Goal: Check status: Check status

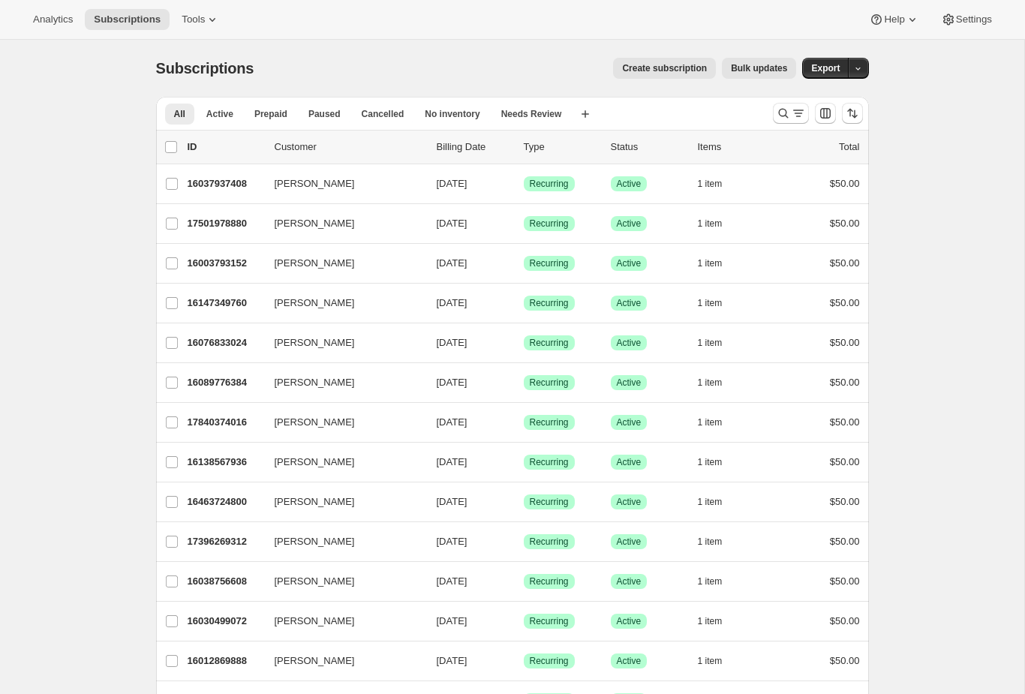
click at [793, 115] on icon "Search and filter results" at bounding box center [798, 113] width 15 height 15
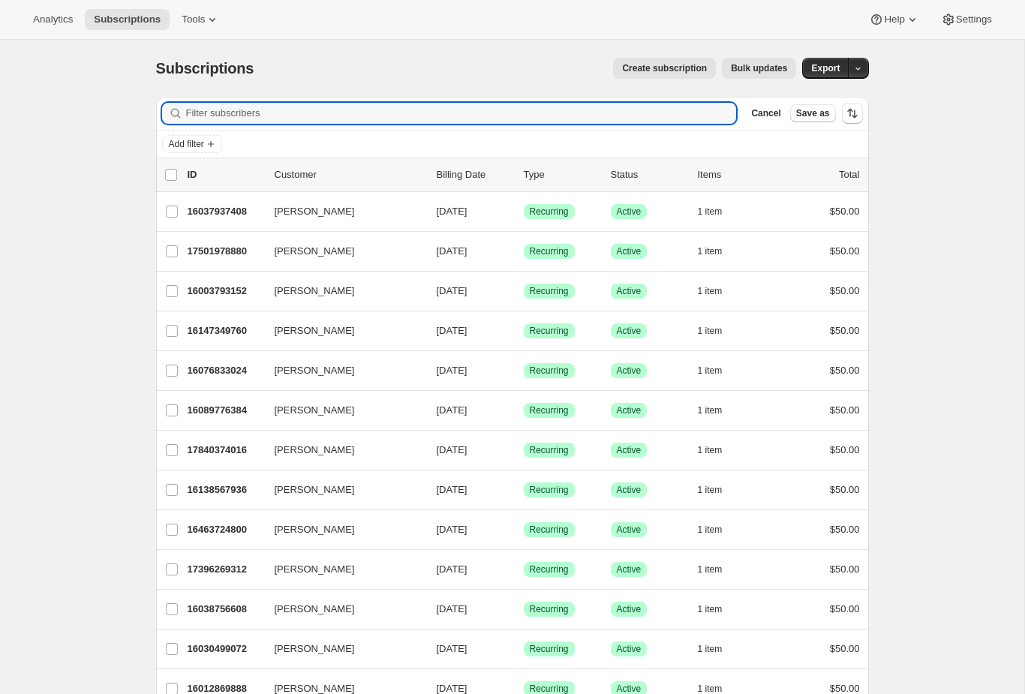
click at [280, 104] on input "Filter subscribers" at bounding box center [461, 113] width 551 height 21
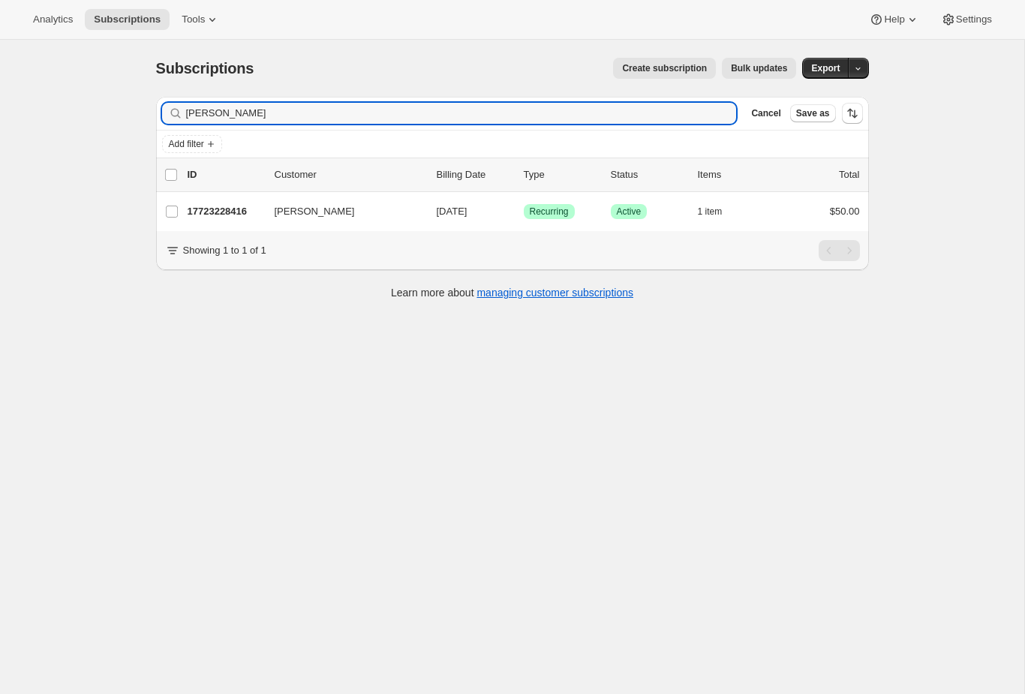
type input "[PERSON_NAME]"
click at [237, 220] on div "17723228416 [PERSON_NAME] [DATE] Success Recurring Success Active 1 item $50.00" at bounding box center [524, 211] width 672 height 21
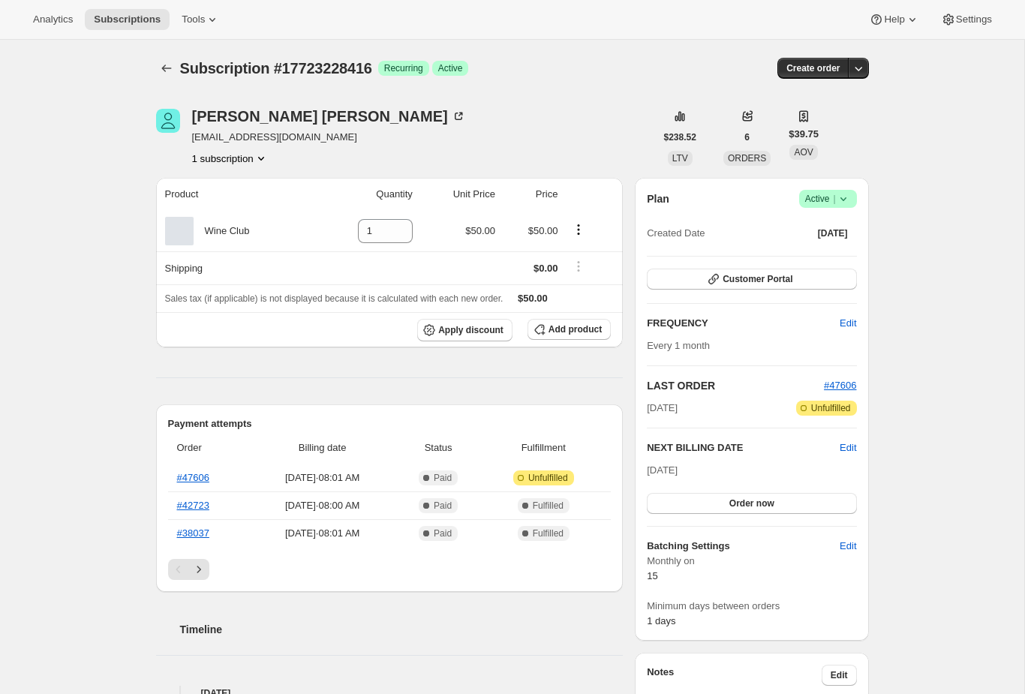
click at [221, 471] on th "#47606" at bounding box center [208, 477] width 81 height 27
click at [203, 476] on link "#47606" at bounding box center [193, 477] width 32 height 11
